Goal: Ask a question

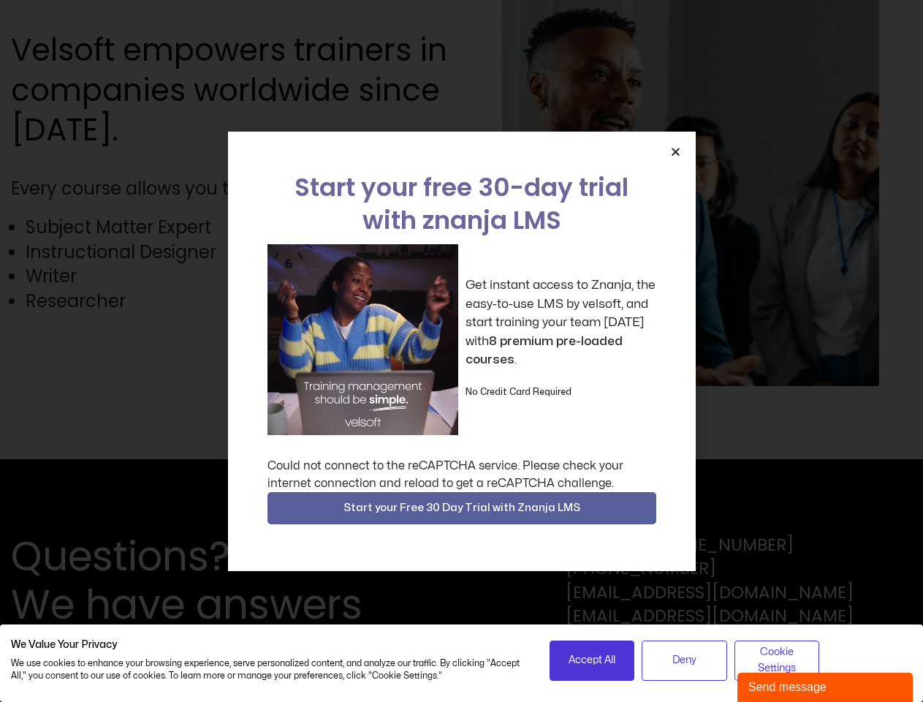
click at [461, 351] on div "Get instant access to Znanja, the easy-to-use LMS by velsoft, and start trainin…" at bounding box center [461, 339] width 389 height 191
click at [675, 151] on icon "Close" at bounding box center [675, 151] width 11 height 11
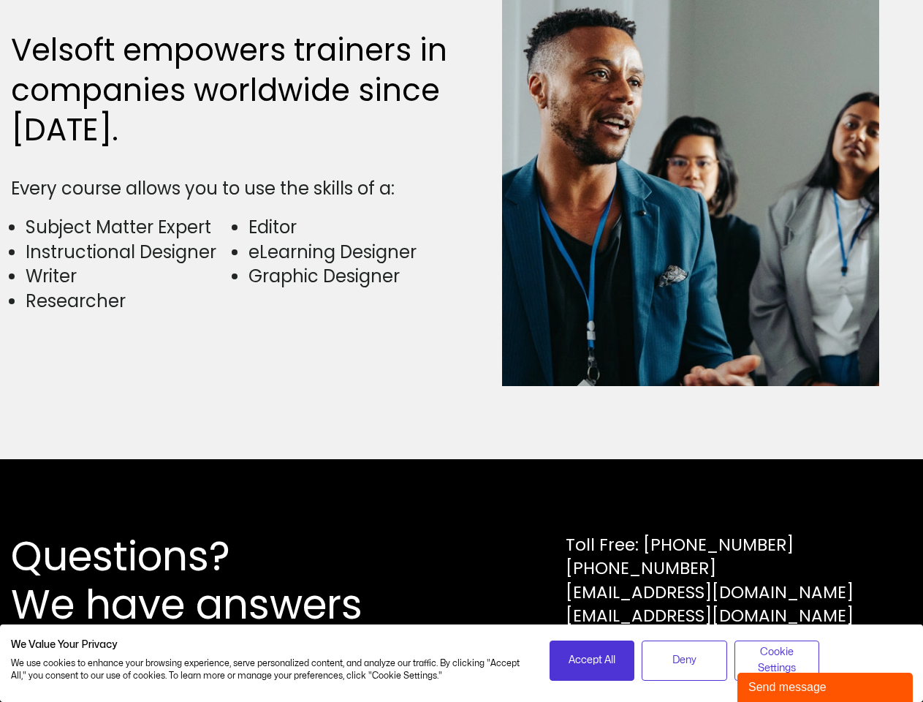
click at [462, 508] on div "Questions? We have answers Toll Free: [PHONE_NUMBER] [PHONE_NUMBER] [EMAIL_ADDR…" at bounding box center [461, 580] width 923 height 243
click at [592, 660] on span "Accept All" at bounding box center [592, 660] width 47 height 16
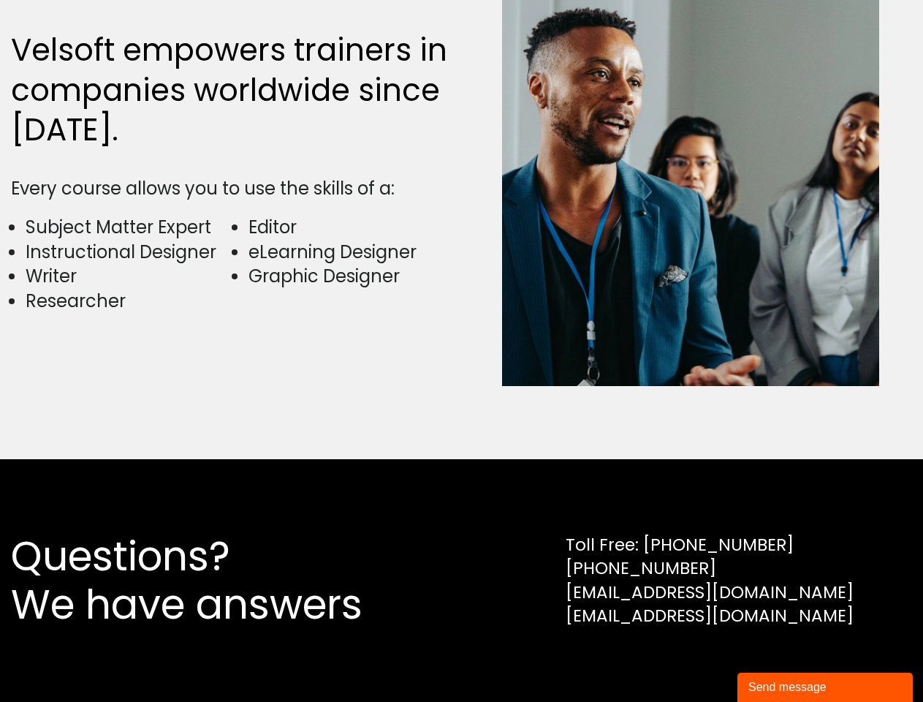
click at [684, 660] on div "Questions? We have answers Toll Free: [PHONE_NUMBER] [PHONE_NUMBER] [EMAIL_ADDR…" at bounding box center [461, 580] width 923 height 243
click at [777, 660] on div "Questions? We have answers Toll Free: [PHONE_NUMBER] [PHONE_NUMBER] [EMAIL_ADDR…" at bounding box center [461, 580] width 923 height 243
click at [825, 687] on div "Send message" at bounding box center [824, 687] width 153 height 18
